Goal: Information Seeking & Learning: Learn about a topic

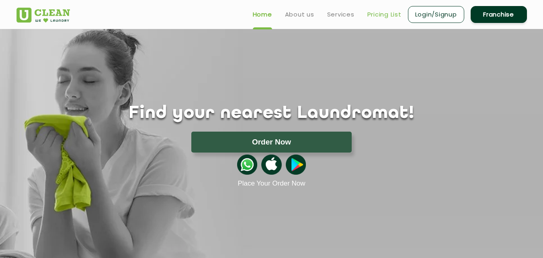
click at [380, 15] on link "Pricing List" at bounding box center [384, 15] width 34 height 10
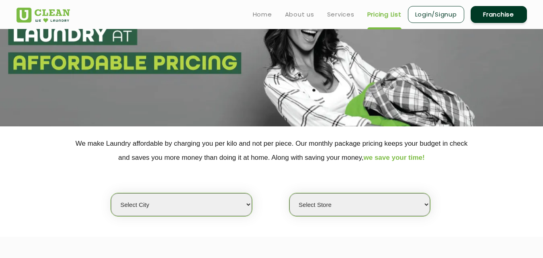
scroll to position [37, 0]
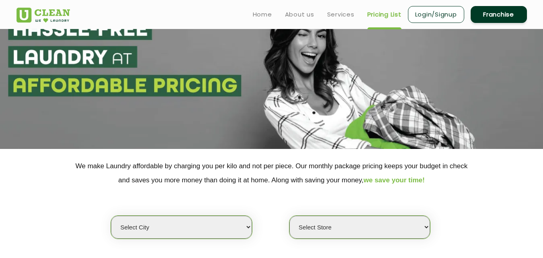
click at [224, 232] on select "Select city [GEOGRAPHIC_DATA] [GEOGRAPHIC_DATA] [GEOGRAPHIC_DATA] [GEOGRAPHIC_D…" at bounding box center [181, 226] width 141 height 23
select select "17"
click at [111, 215] on select "Select city [GEOGRAPHIC_DATA] [GEOGRAPHIC_DATA] [GEOGRAPHIC_DATA] [GEOGRAPHIC_D…" at bounding box center [181, 226] width 141 height 23
click at [345, 224] on select "Select Store [PERSON_NAME][GEOGRAPHIC_DATA] [GEOGRAPHIC_DATA] [GEOGRAPHIC_DATA]" at bounding box center [359, 226] width 141 height 23
select select "312"
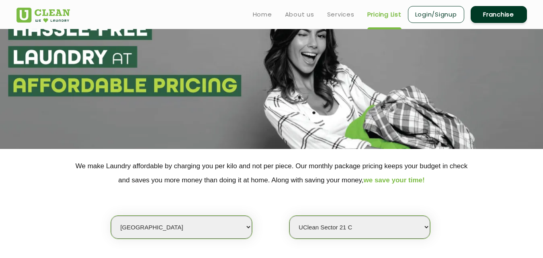
click at [289, 215] on select "Select Store [PERSON_NAME][GEOGRAPHIC_DATA] [GEOGRAPHIC_DATA] [GEOGRAPHIC_DATA]" at bounding box center [359, 226] width 141 height 23
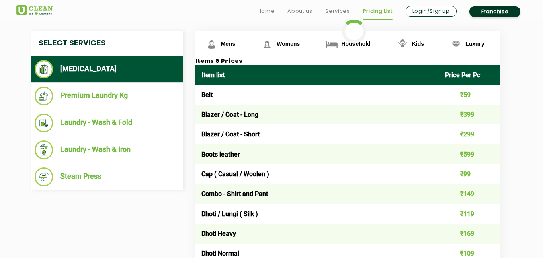
scroll to position [310, 0]
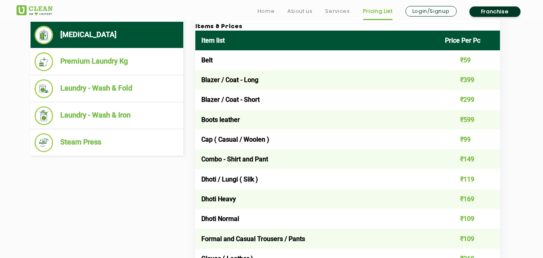
scroll to position [347, 0]
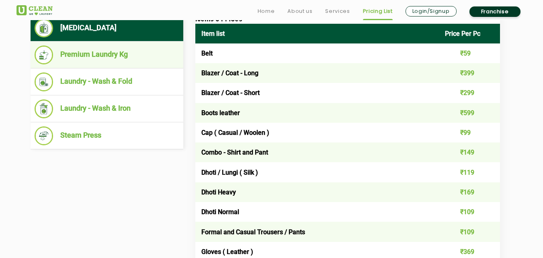
click at [118, 59] on li "Premium Laundry Kg" at bounding box center [107, 54] width 145 height 19
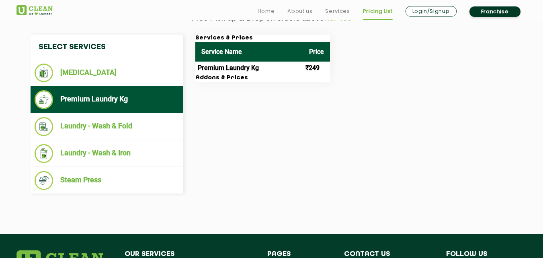
scroll to position [312, 0]
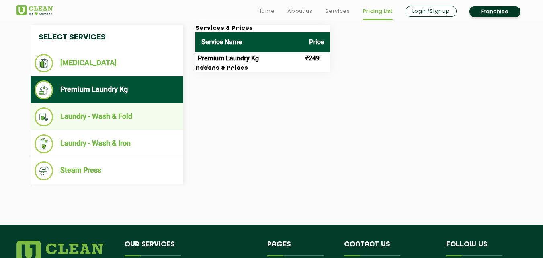
click at [111, 113] on li "Laundry - Wash & Fold" at bounding box center [107, 116] width 145 height 19
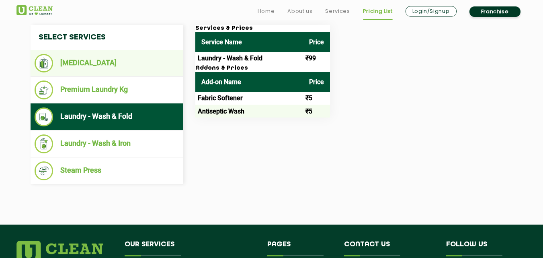
click at [135, 68] on li "[MEDICAL_DATA]" at bounding box center [107, 63] width 145 height 18
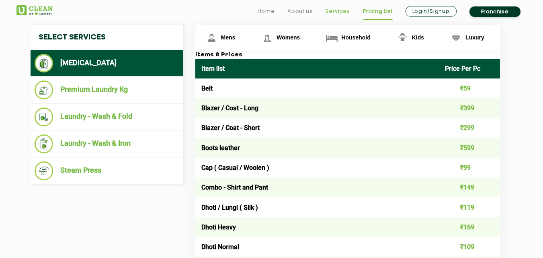
click at [339, 10] on link "Services" at bounding box center [337, 11] width 25 height 10
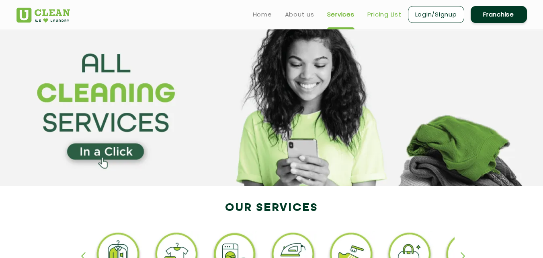
click at [372, 10] on link "Pricing List" at bounding box center [384, 15] width 34 height 10
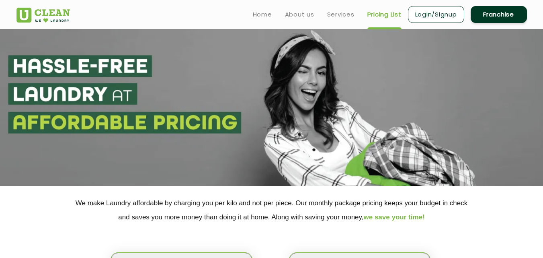
select select "0"
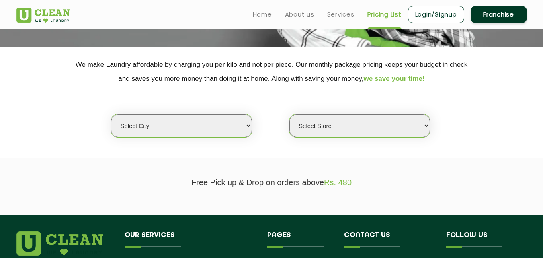
scroll to position [137, 0]
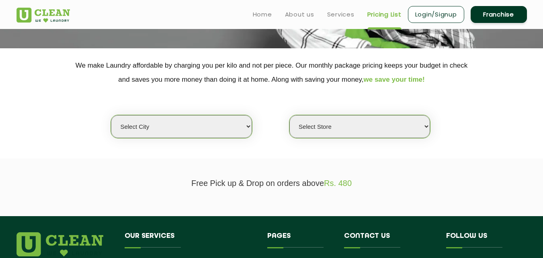
click at [404, 126] on select "Select Store" at bounding box center [359, 126] width 141 height 23
